Goal: Task Accomplishment & Management: Use online tool/utility

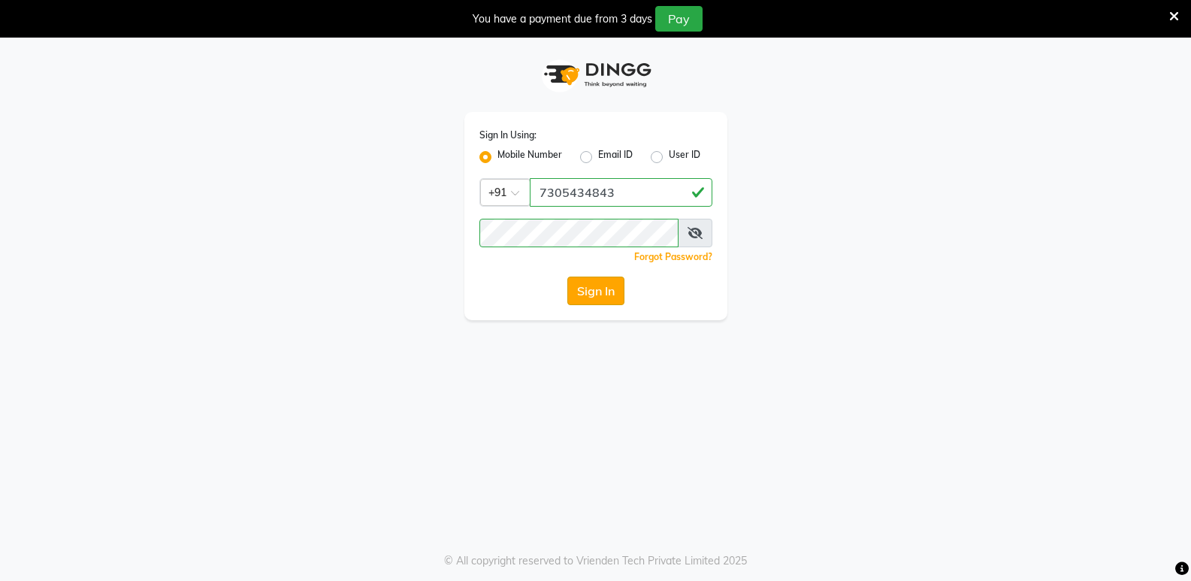
click at [586, 299] on button "Sign In" at bounding box center [595, 290] width 57 height 29
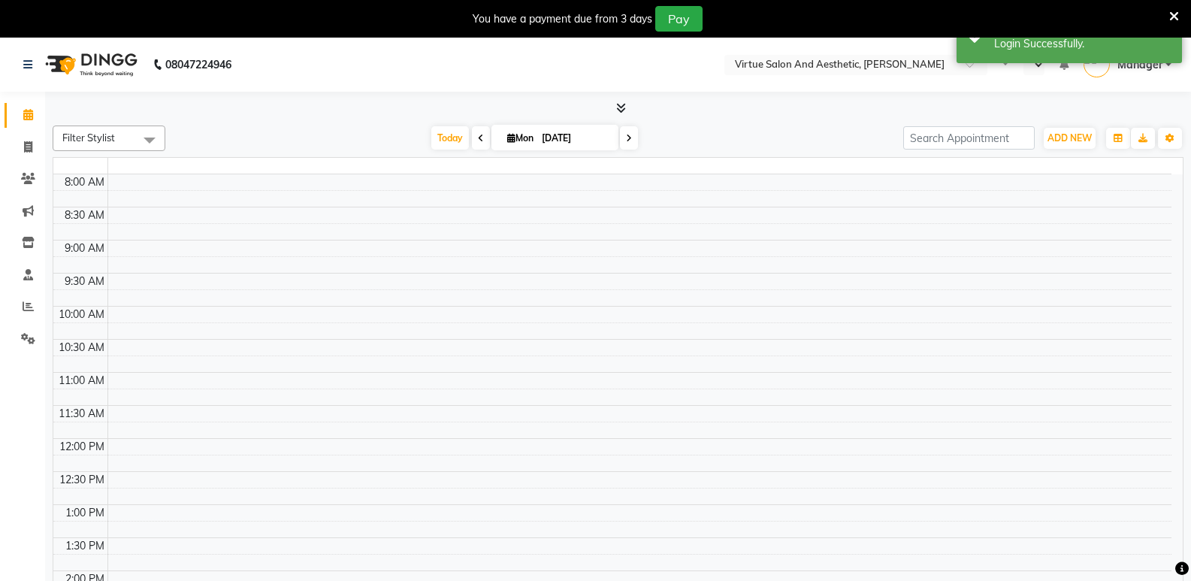
select select "en"
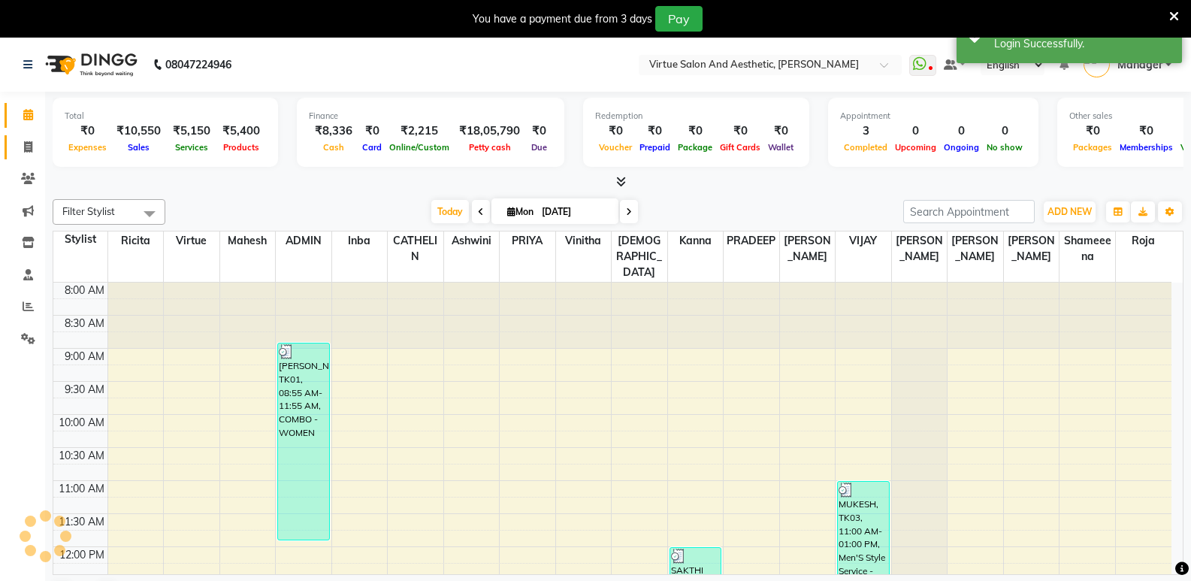
click at [25, 157] on link "Invoice" at bounding box center [23, 147] width 36 height 25
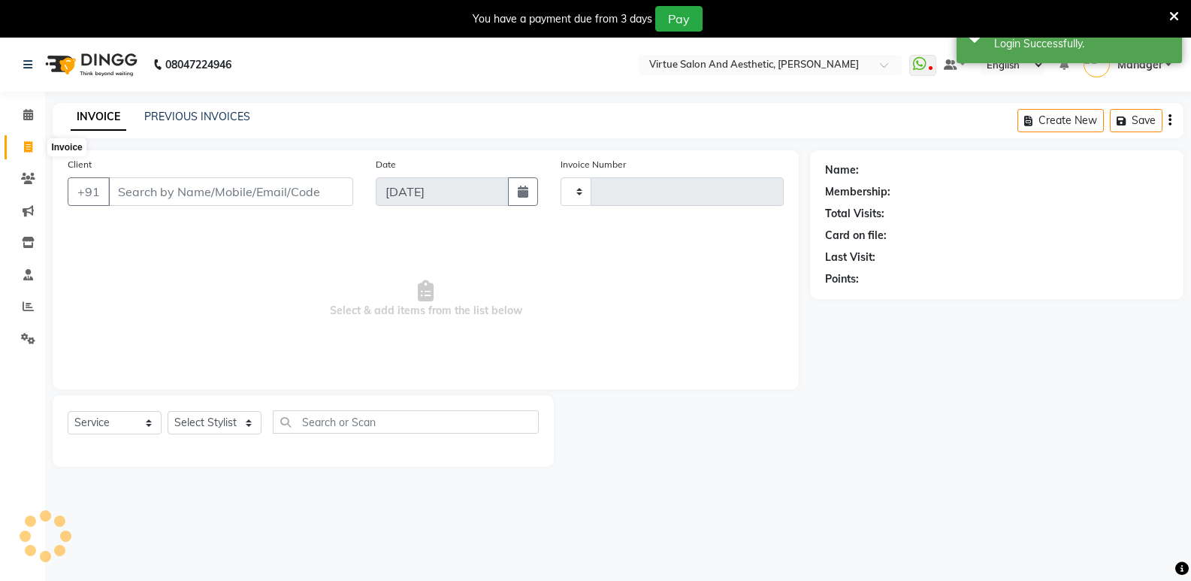
click at [25, 149] on icon at bounding box center [28, 146] width 8 height 11
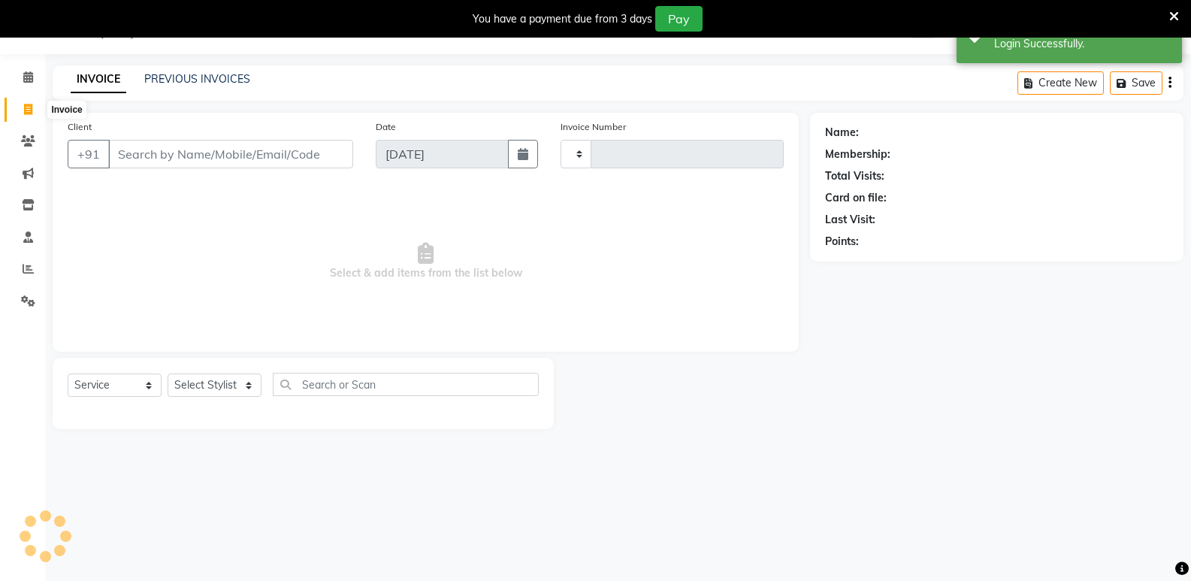
select select "service"
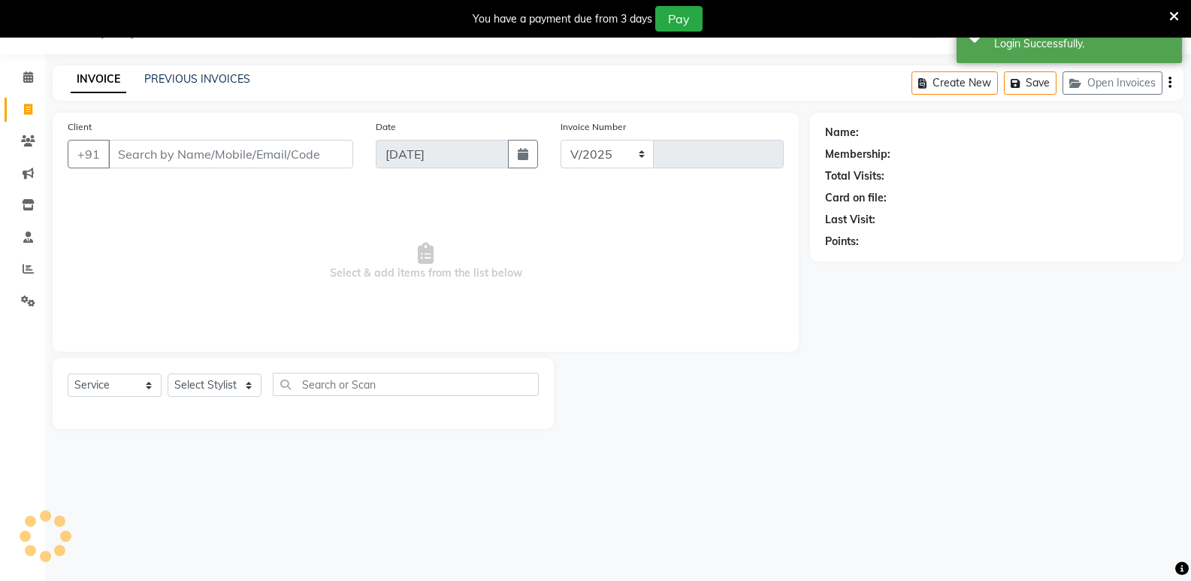
select select "4611"
type input "1040"
click at [137, 152] on input "Client" at bounding box center [230, 154] width 245 height 29
type input "9841150050"
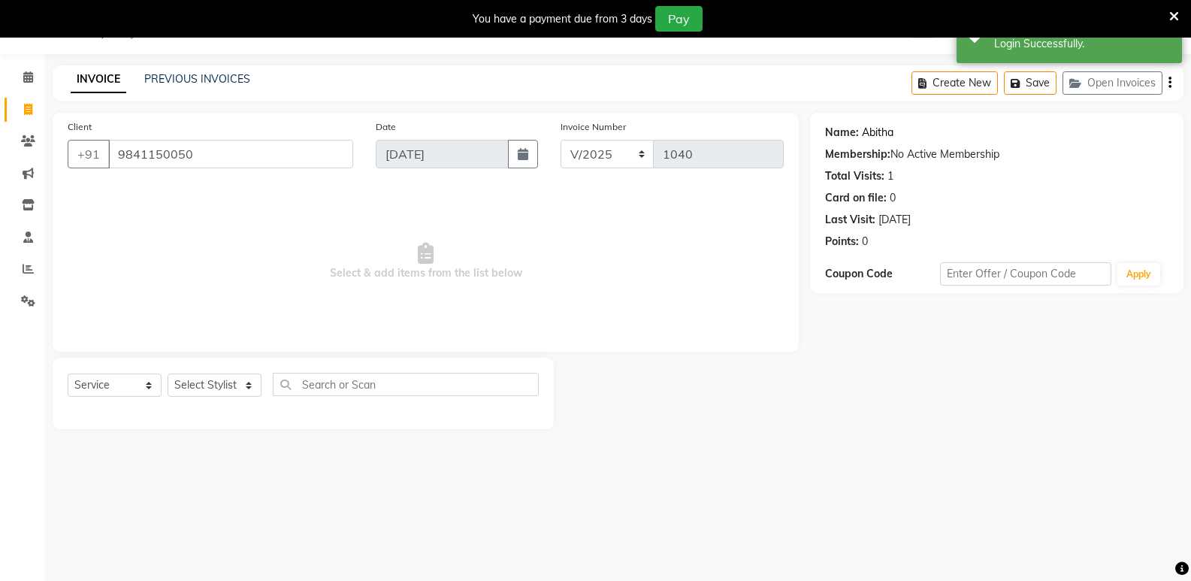
click at [870, 133] on link "Abitha" at bounding box center [878, 133] width 32 height 16
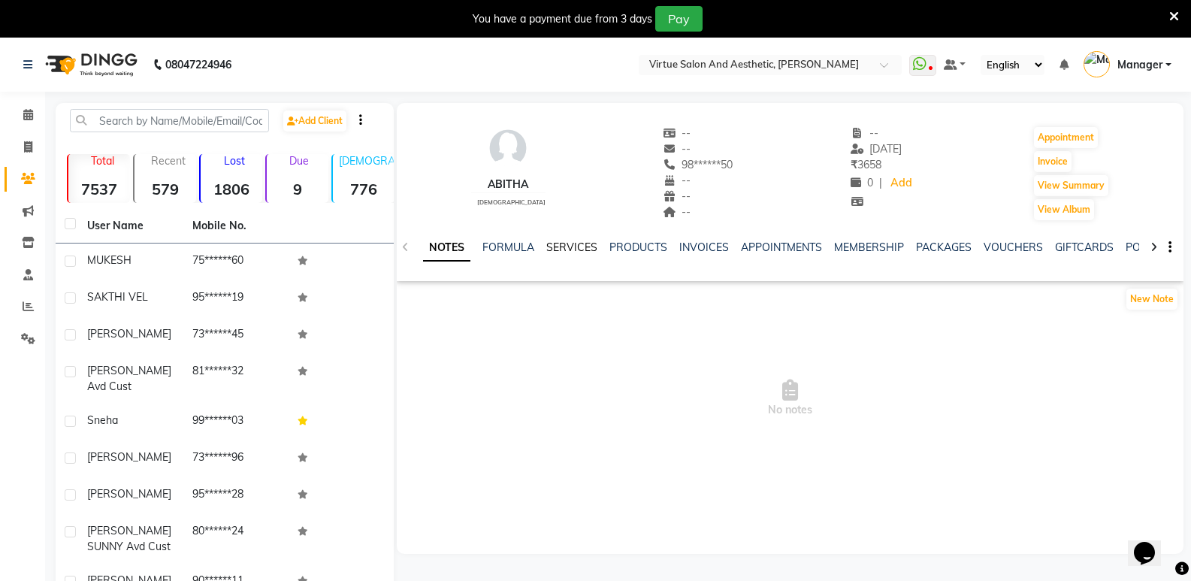
click at [582, 242] on link "SERVICES" at bounding box center [571, 247] width 51 height 14
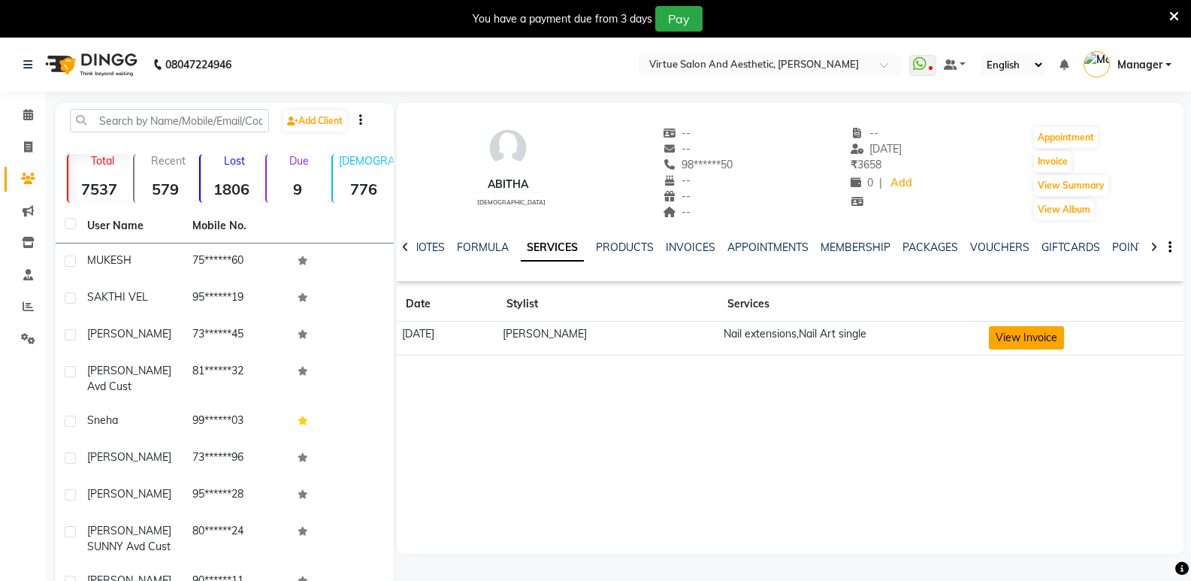
click at [1022, 340] on button "View Invoice" at bounding box center [1026, 337] width 75 height 23
